Goal: Use online tool/utility: Utilize a website feature to perform a specific function

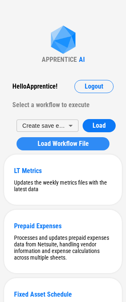
click at [47, 143] on span "Load Workflow File" at bounding box center [62, 144] width 51 height 7
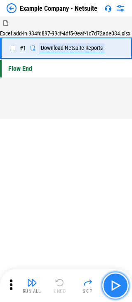
click at [116, 282] on img "button" at bounding box center [115, 285] width 13 height 13
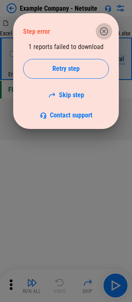
click at [106, 31] on icon "button" at bounding box center [104, 31] width 10 height 10
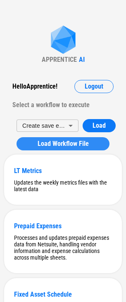
click at [75, 144] on span "Load Workflow File" at bounding box center [62, 144] width 51 height 7
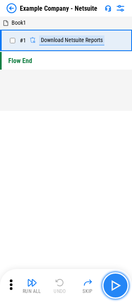
click at [115, 281] on img "button" at bounding box center [115, 285] width 13 height 13
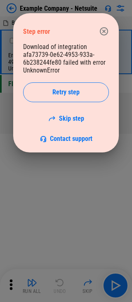
click at [104, 31] on icon "button" at bounding box center [104, 31] width 8 height 8
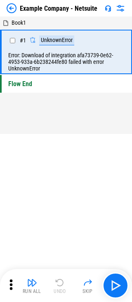
click at [13, 10] on img at bounding box center [12, 8] width 10 height 10
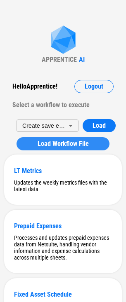
click at [60, 142] on span "Load Workflow File" at bounding box center [62, 144] width 51 height 7
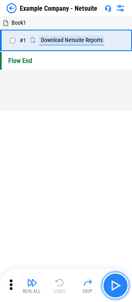
click at [111, 284] on img "button" at bounding box center [115, 285] width 13 height 13
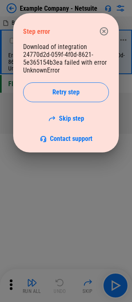
click at [107, 30] on icon "button" at bounding box center [104, 31] width 8 height 8
